Goal: Task Accomplishment & Management: Manage account settings

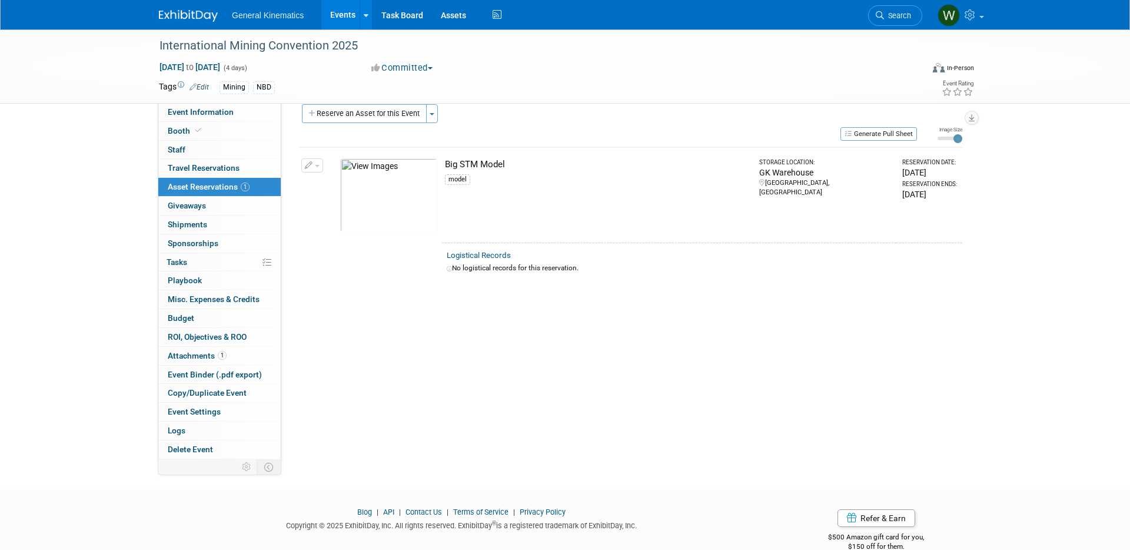
click at [200, 15] on img at bounding box center [188, 16] width 59 height 12
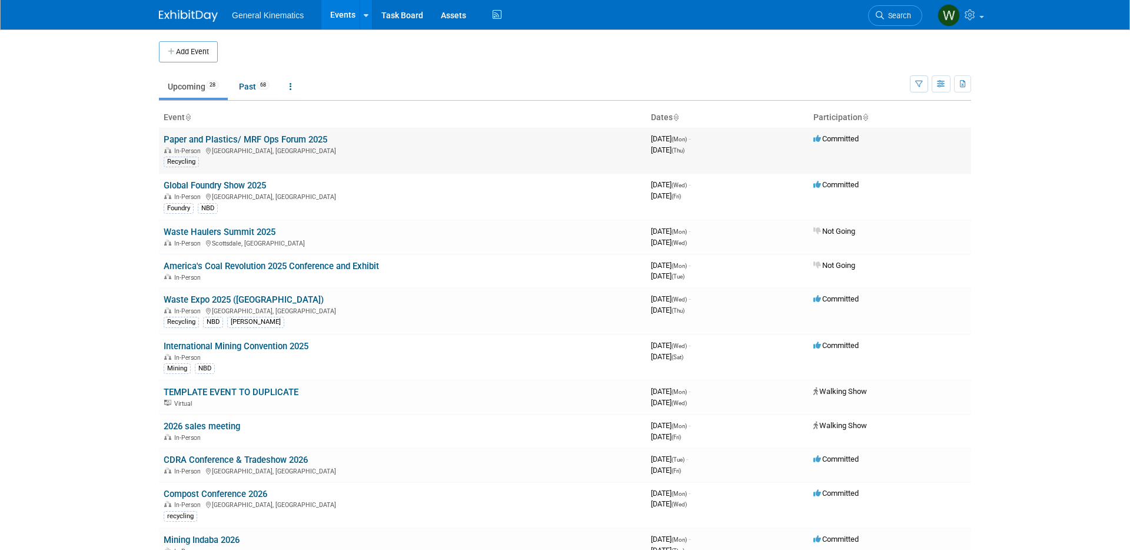
click at [215, 138] on link "Paper and Plastics/ MRF Ops Forum 2025" at bounding box center [246, 139] width 164 height 11
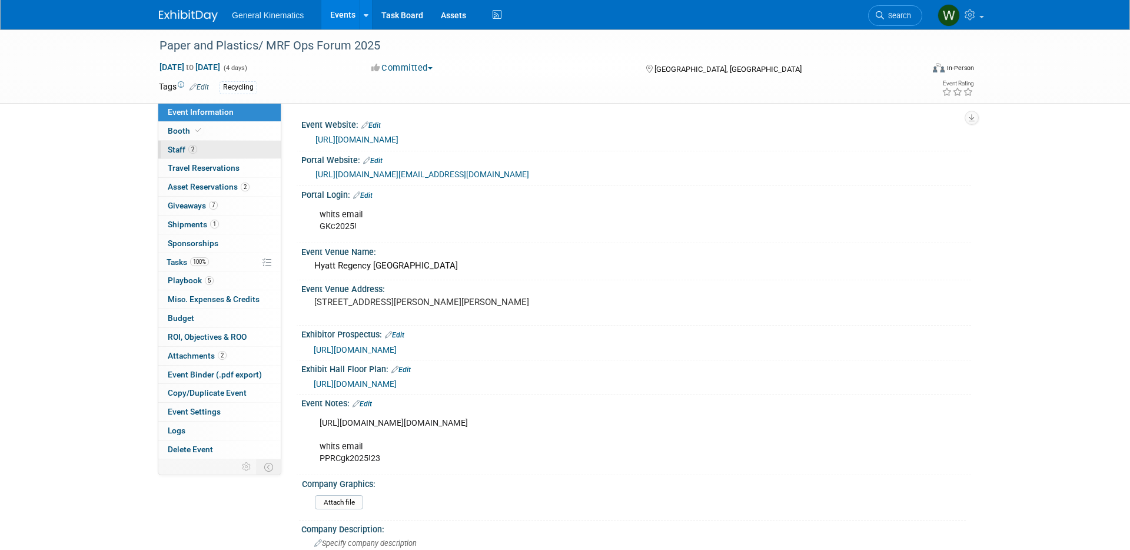
click at [208, 146] on link "2 Staff 2" at bounding box center [219, 150] width 122 height 18
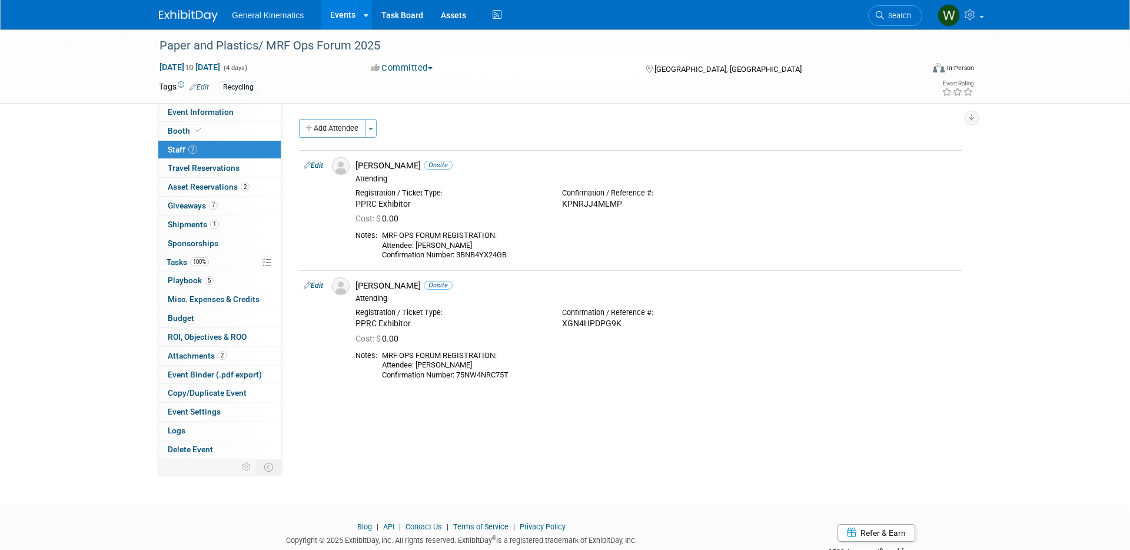
click at [319, 165] on link "Edit" at bounding box center [313, 165] width 19 height 8
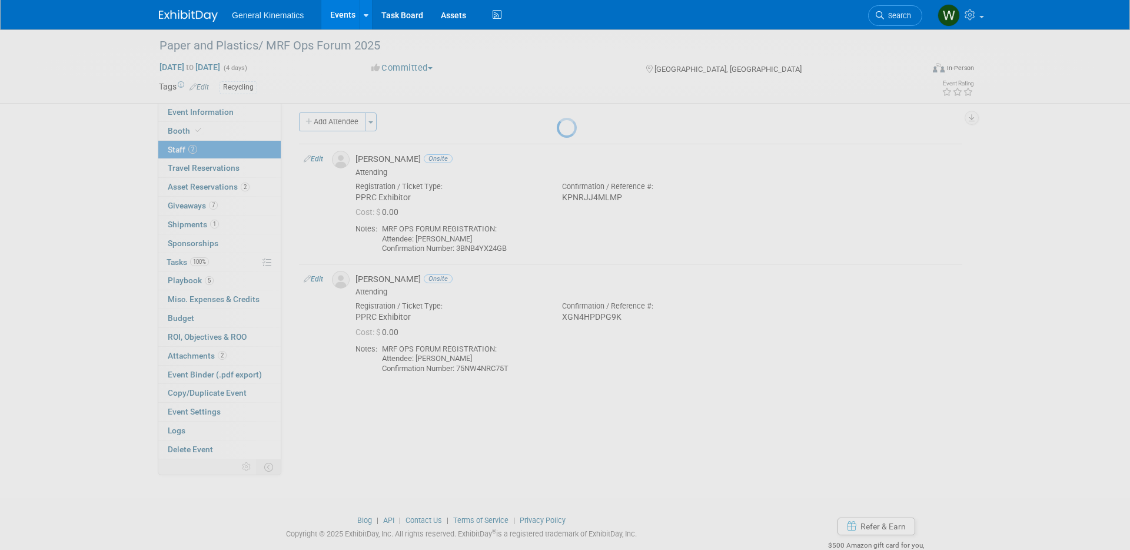
select select "c7971f36-d38c-4008-8df8-a89ebeadeec8"
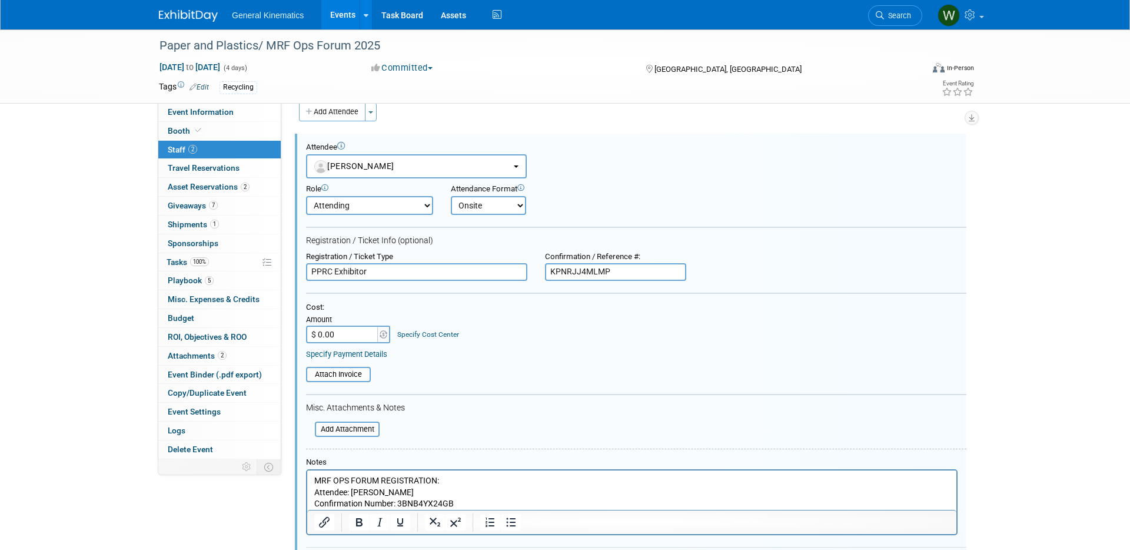
click at [350, 331] on input "$ 0.00" at bounding box center [343, 335] width 74 height 18
type input "$ 385.00"
drag, startPoint x: 501, startPoint y: 394, endPoint x: 436, endPoint y: 383, distance: 65.7
click at [494, 393] on form "Attendee <img src="https://www.exhibitday.com/Images/Unassigned-User-Icon.png" …" at bounding box center [636, 363] width 661 height 442
click at [337, 372] on input "file" at bounding box center [300, 374] width 140 height 13
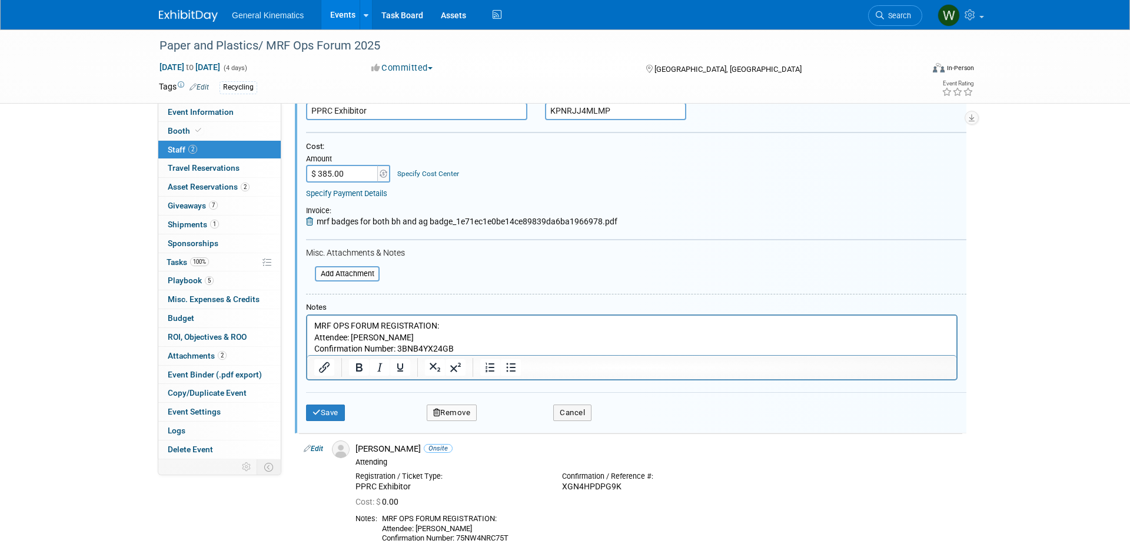
scroll to position [178, 0]
click at [328, 411] on button "Save" at bounding box center [325, 412] width 39 height 16
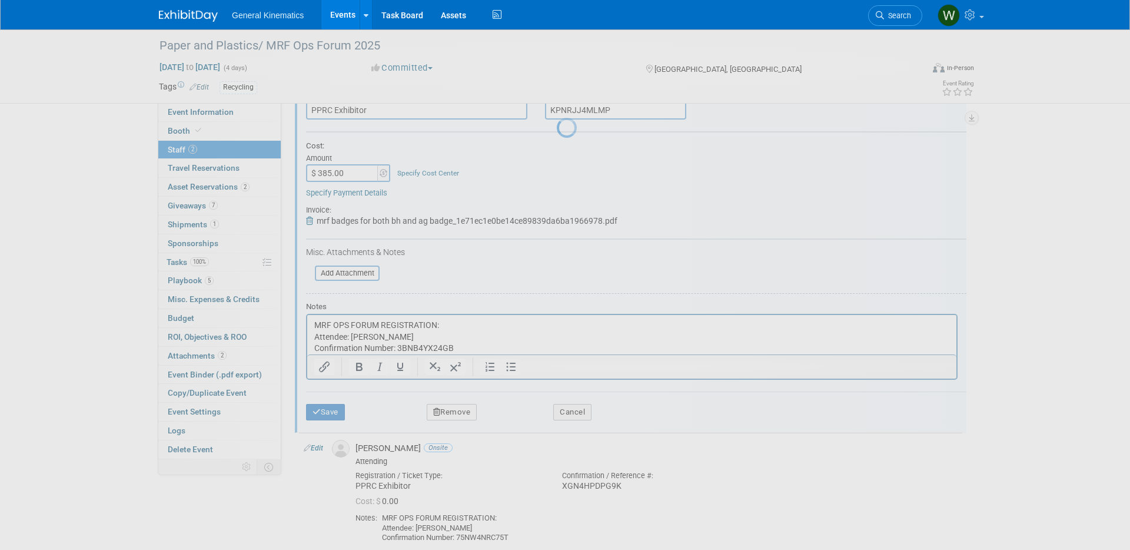
scroll to position [37, 0]
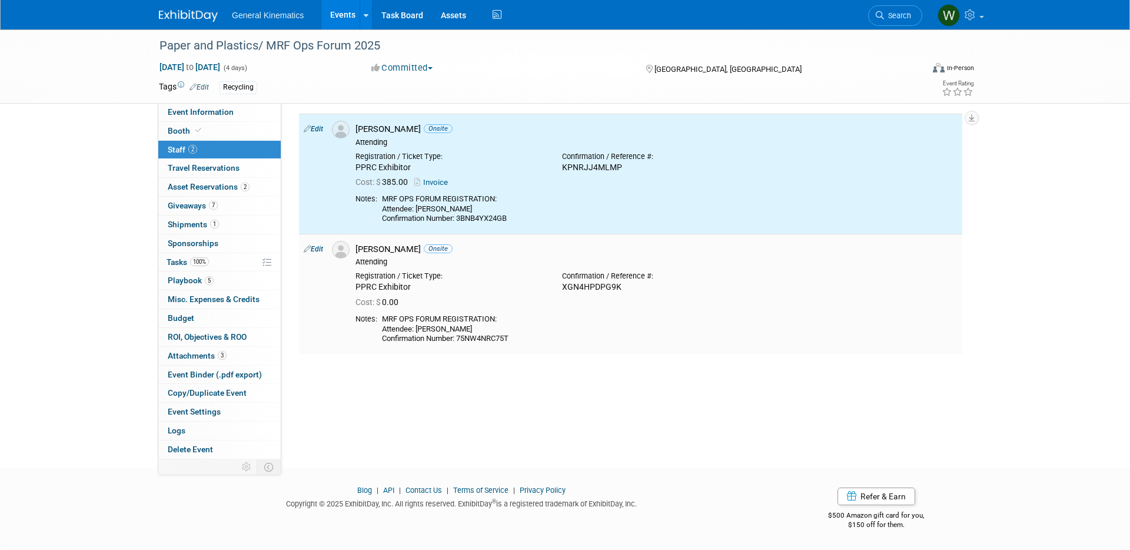
click at [318, 247] on link "Edit" at bounding box center [313, 249] width 19 height 8
select select "bd85398a-2727-4beb-8923-45d5360c7163"
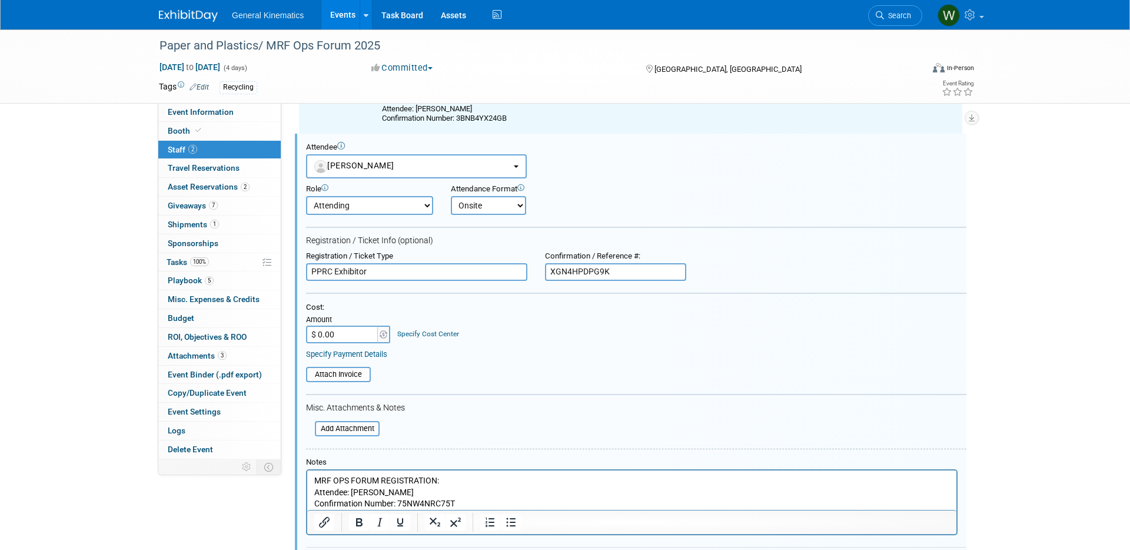
scroll to position [0, 0]
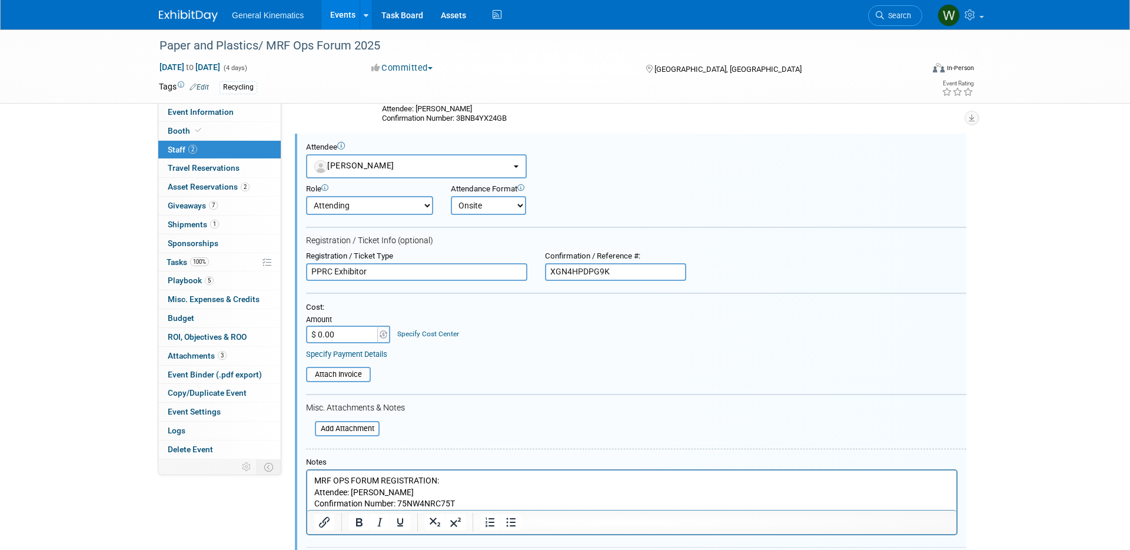
click at [348, 337] on input "$ 0.00" at bounding box center [343, 335] width 74 height 18
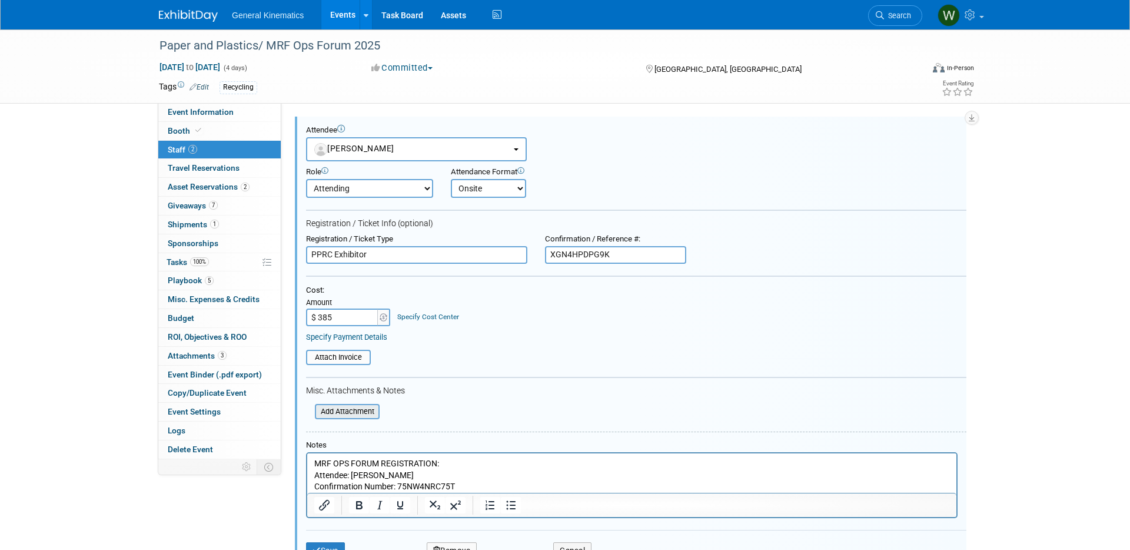
type input "$ 385.00"
click at [334, 410] on input "file" at bounding box center [308, 411] width 140 height 13
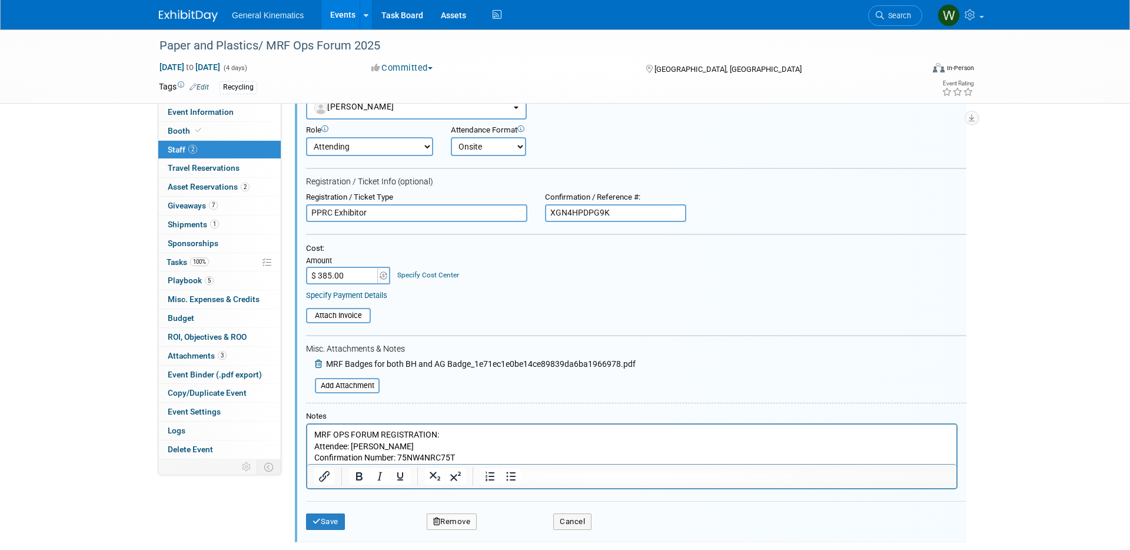
scroll to position [214, 0]
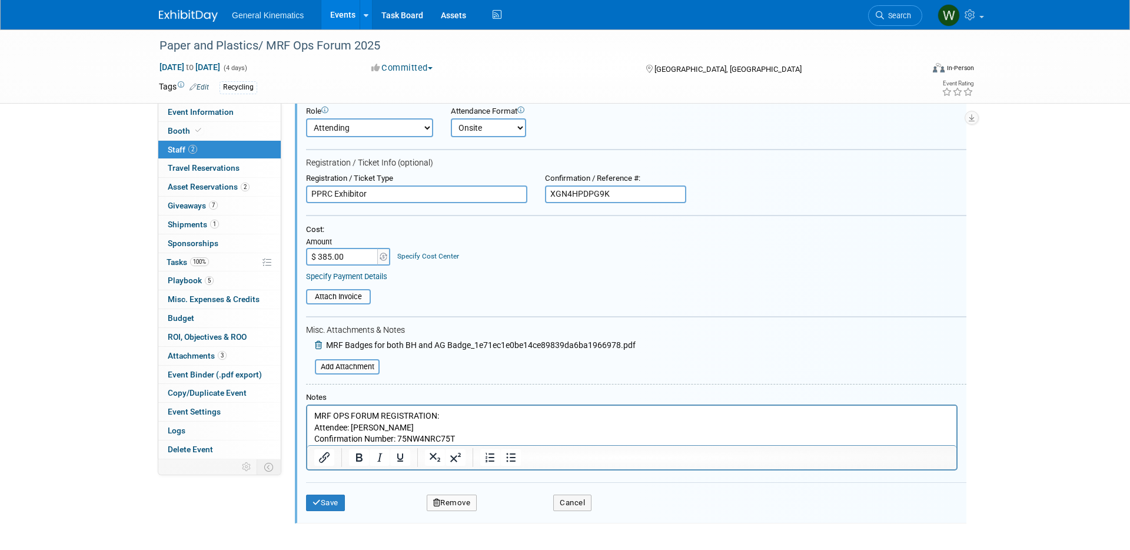
click at [490, 436] on p "MRF OPS FORUM REGISTRATION: Attendee: Bob Huffer Confirmation Number: 75NW4NRC7…" at bounding box center [632, 427] width 636 height 35
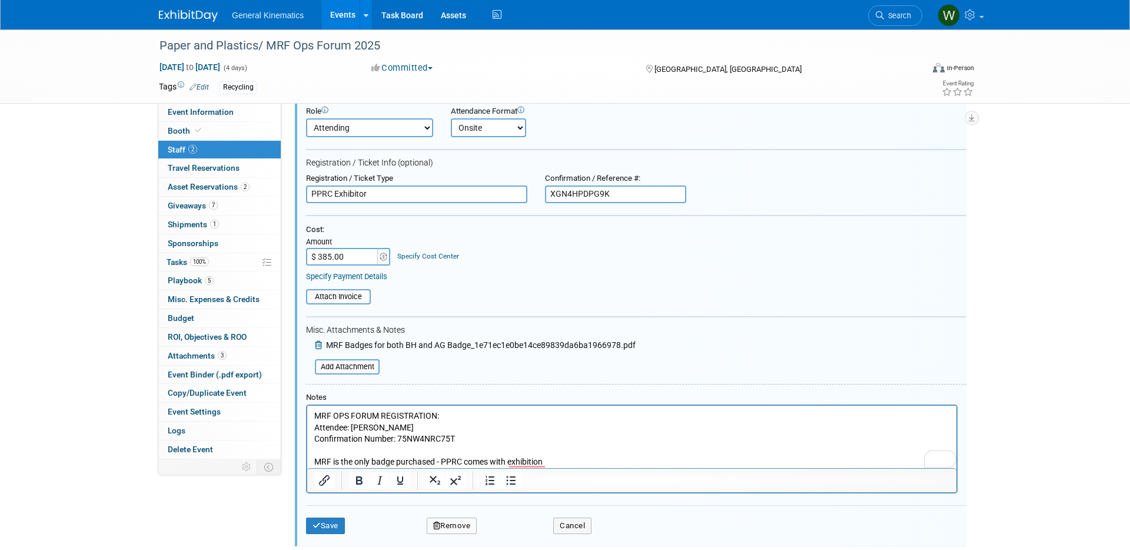
click at [486, 459] on p "MRF is the only badge purchased - PPRC comes with exhibition" at bounding box center [632, 462] width 636 height 12
copy p "MRF is the only badge purchased - PPRC comes with exhibition"
drag, startPoint x: 317, startPoint y: 520, endPoint x: 347, endPoint y: 508, distance: 32.5
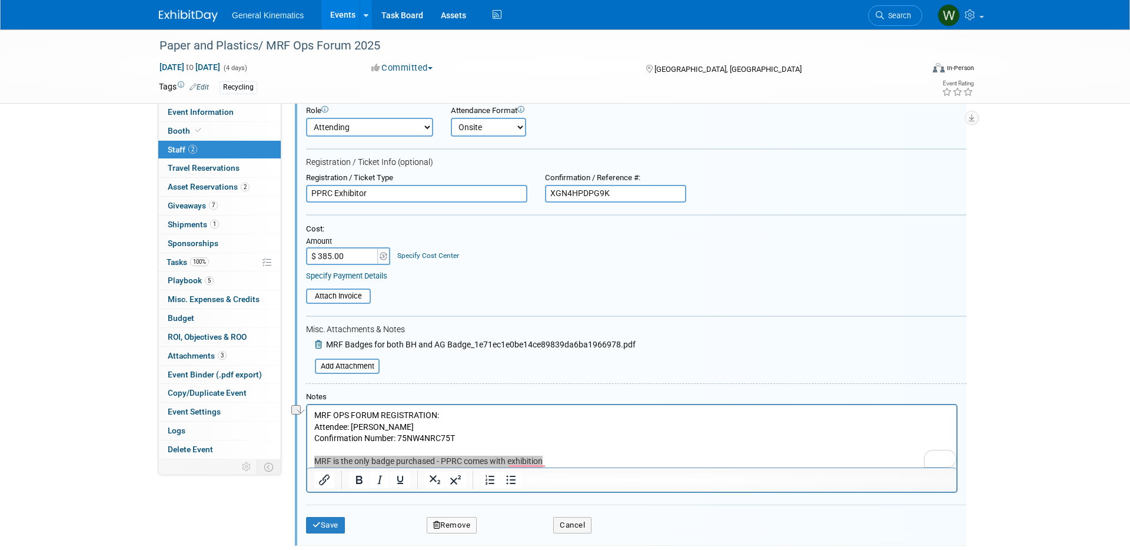
click at [317, 521] on icon "submit" at bounding box center [317, 525] width 8 height 8
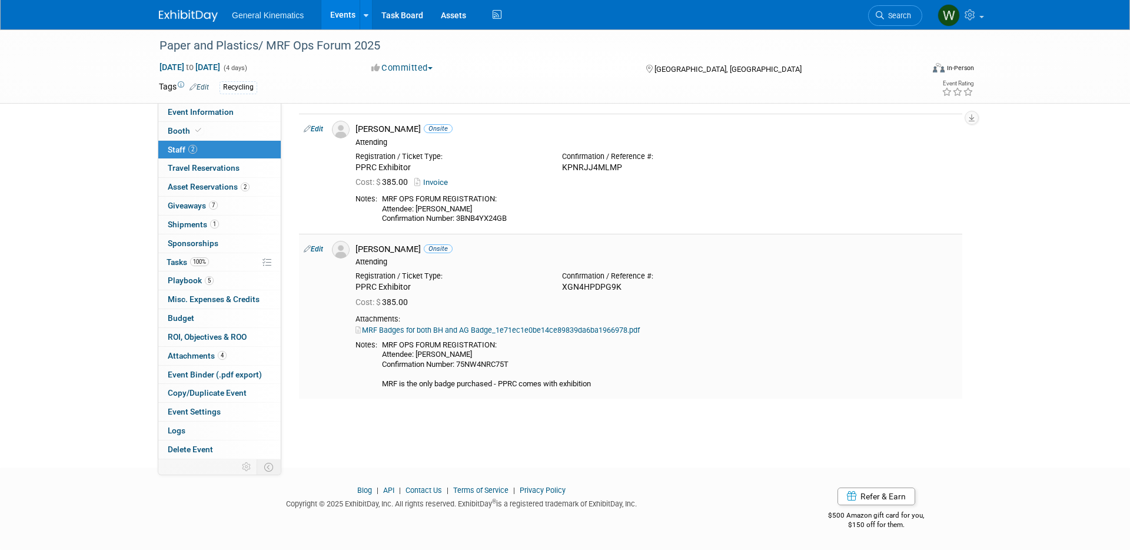
scroll to position [0, 0]
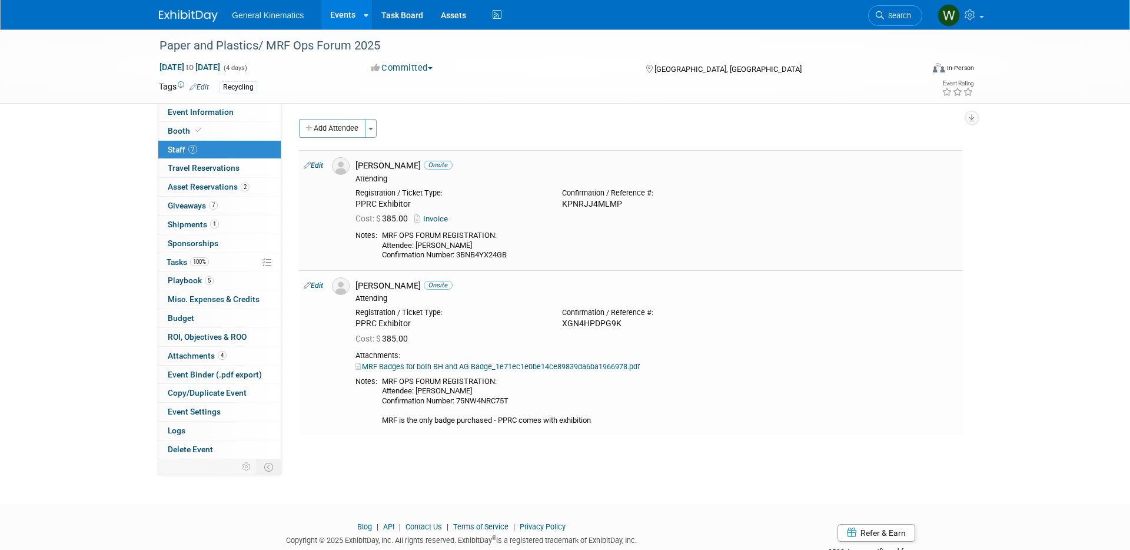
click at [318, 164] on link "Edit" at bounding box center [313, 165] width 19 height 8
select select "c7971f36-d38c-4008-8df8-a89ebeadeec8"
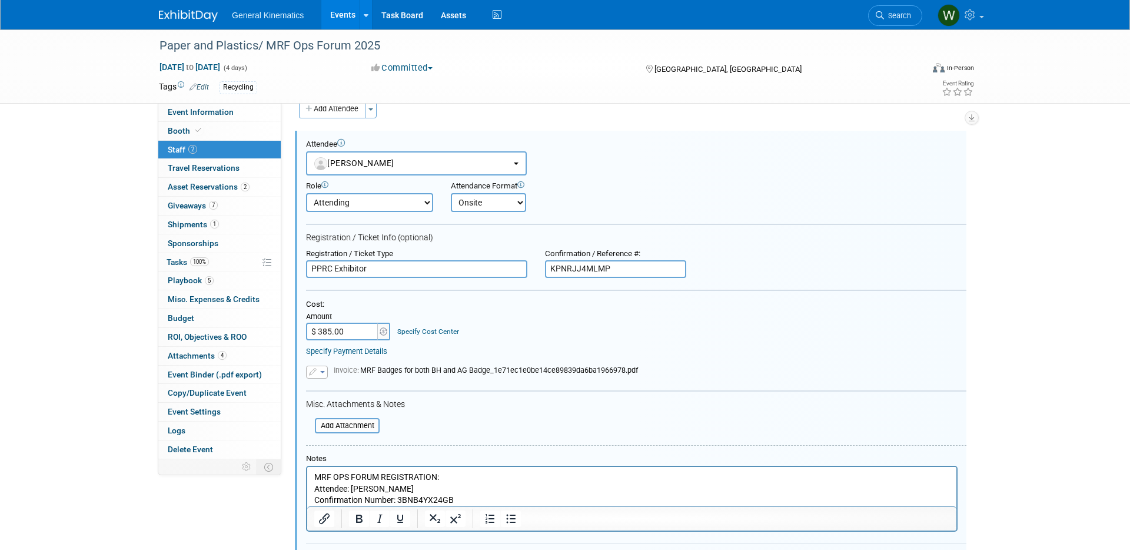
click at [482, 506] on html "MRF OPS FORUM REGISTRATION: Attendee: Alan Grove Confirmation Number: 3BNB4YX24…" at bounding box center [631, 486] width 649 height 39
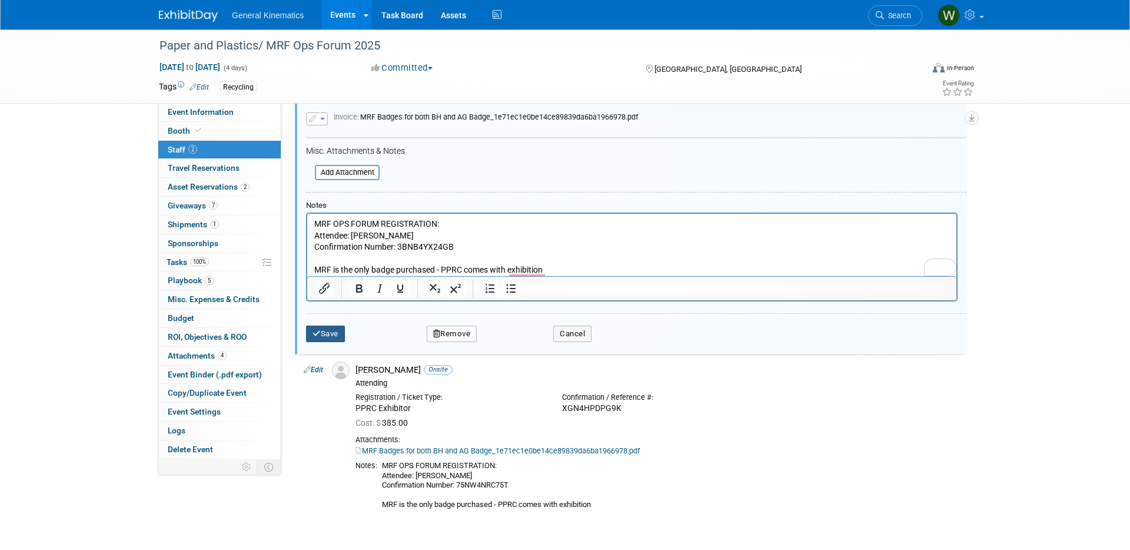
click at [334, 331] on button "Save" at bounding box center [325, 334] width 39 height 16
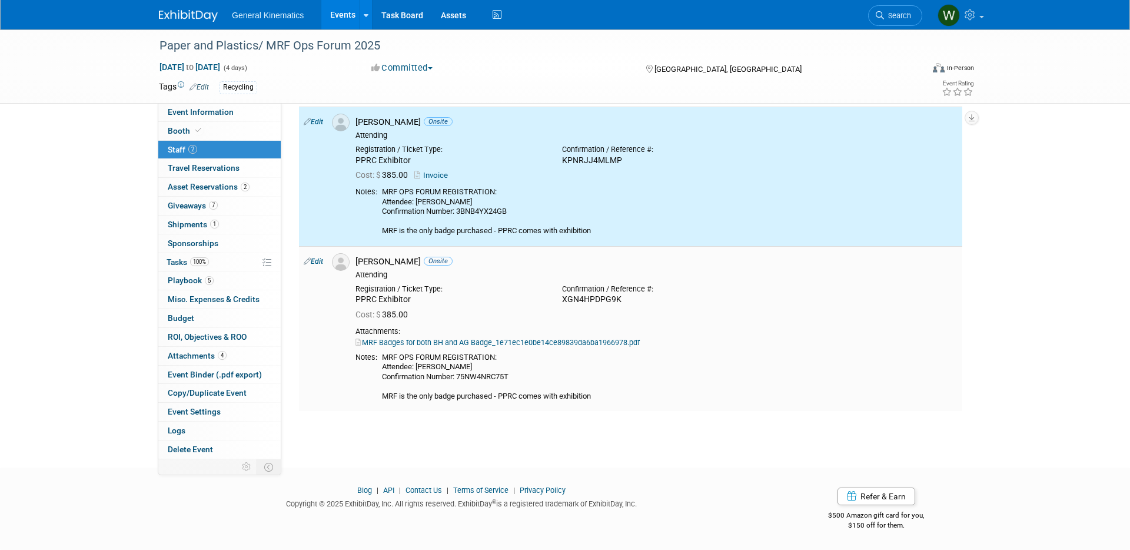
scroll to position [0, 0]
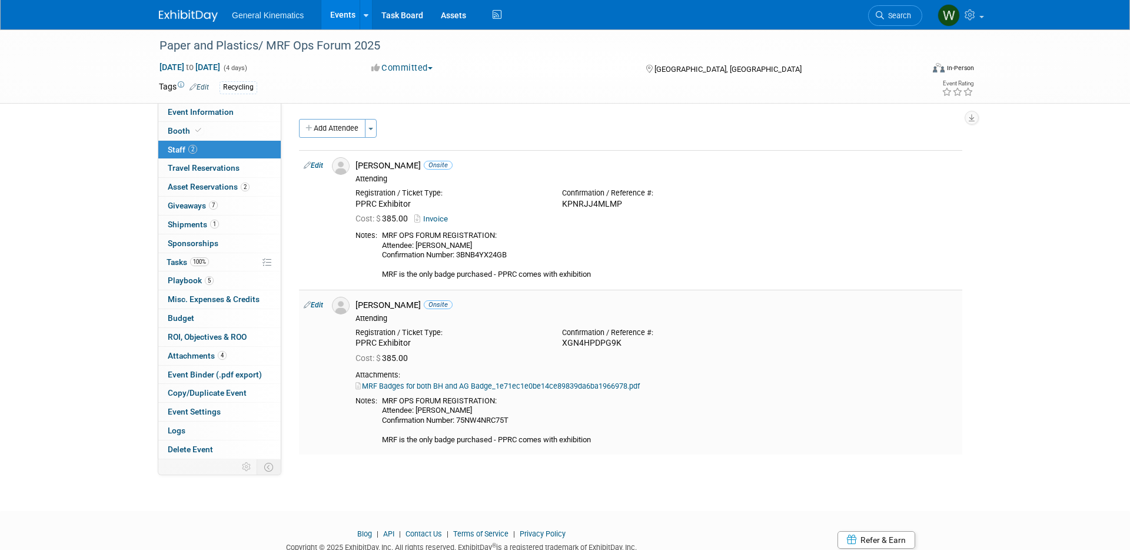
click at [321, 307] on link "Edit" at bounding box center [313, 305] width 19 height 8
select select "bd85398a-2727-4beb-8923-45d5360c7163"
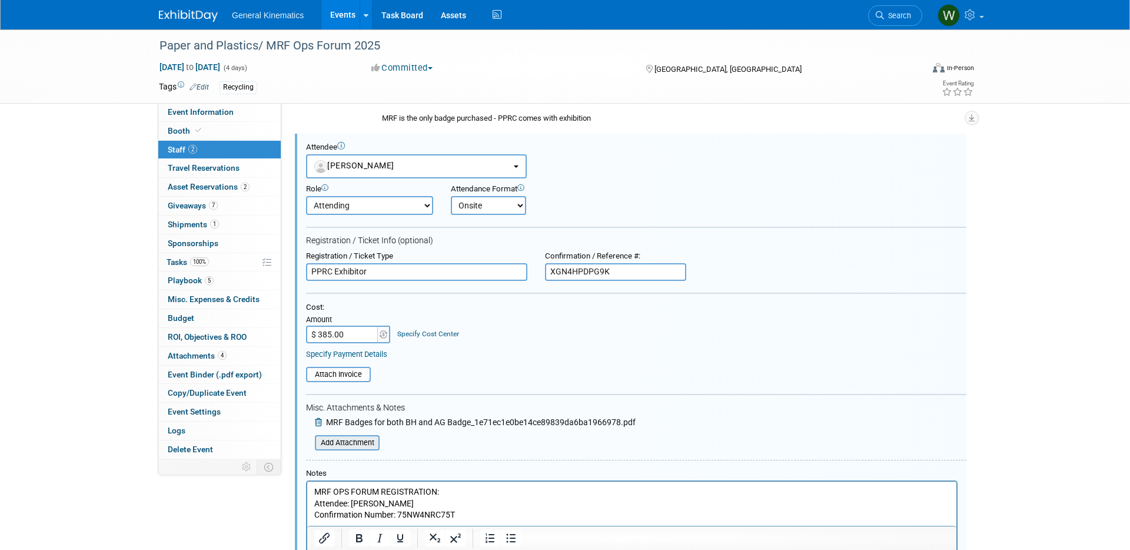
click at [343, 441] on input "file" at bounding box center [308, 442] width 140 height 13
click at [315, 424] on icon at bounding box center [319, 422] width 9 height 8
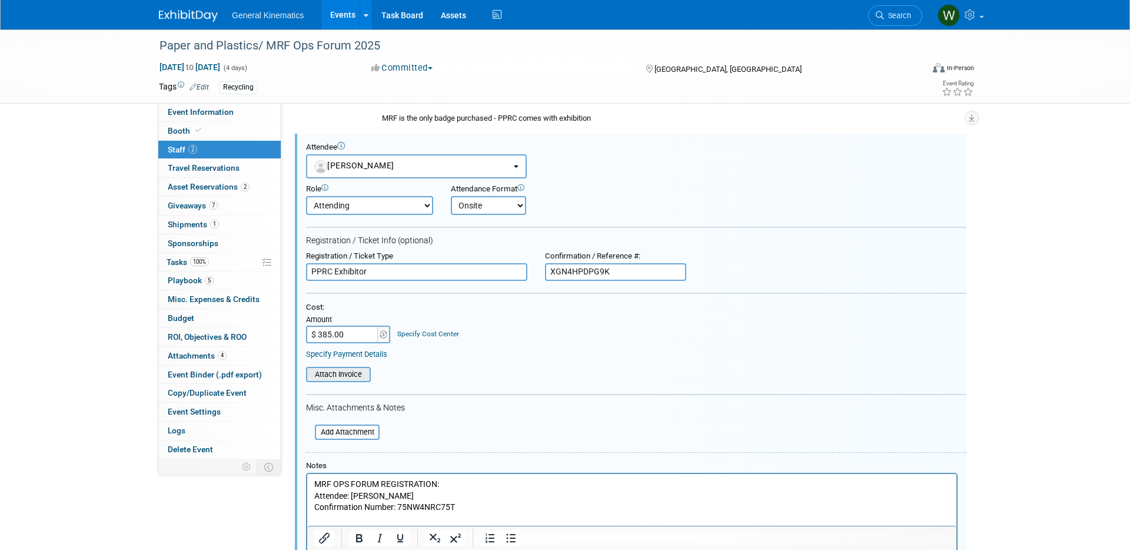
click at [340, 374] on input "file" at bounding box center [300, 374] width 140 height 13
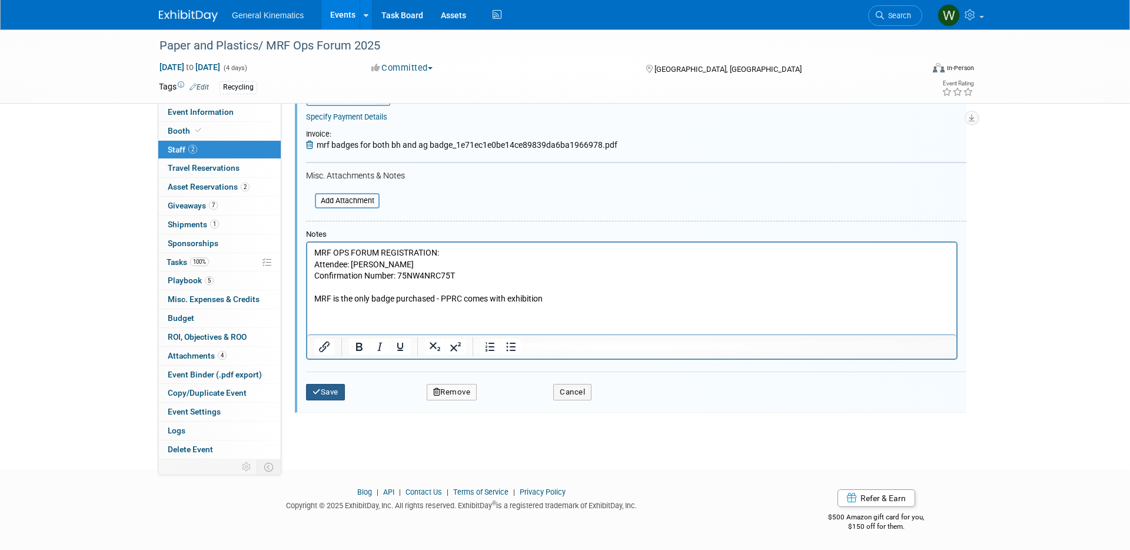
click at [333, 392] on button "Save" at bounding box center [325, 392] width 39 height 16
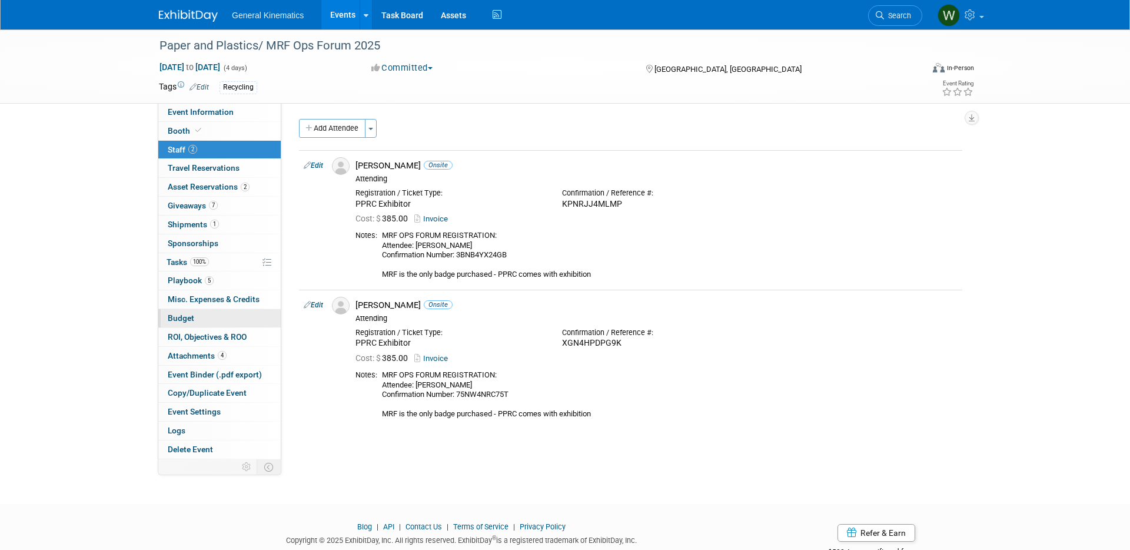
click at [187, 318] on span "Budget" at bounding box center [181, 317] width 26 height 9
